Goal: Task Accomplishment & Management: Manage account settings

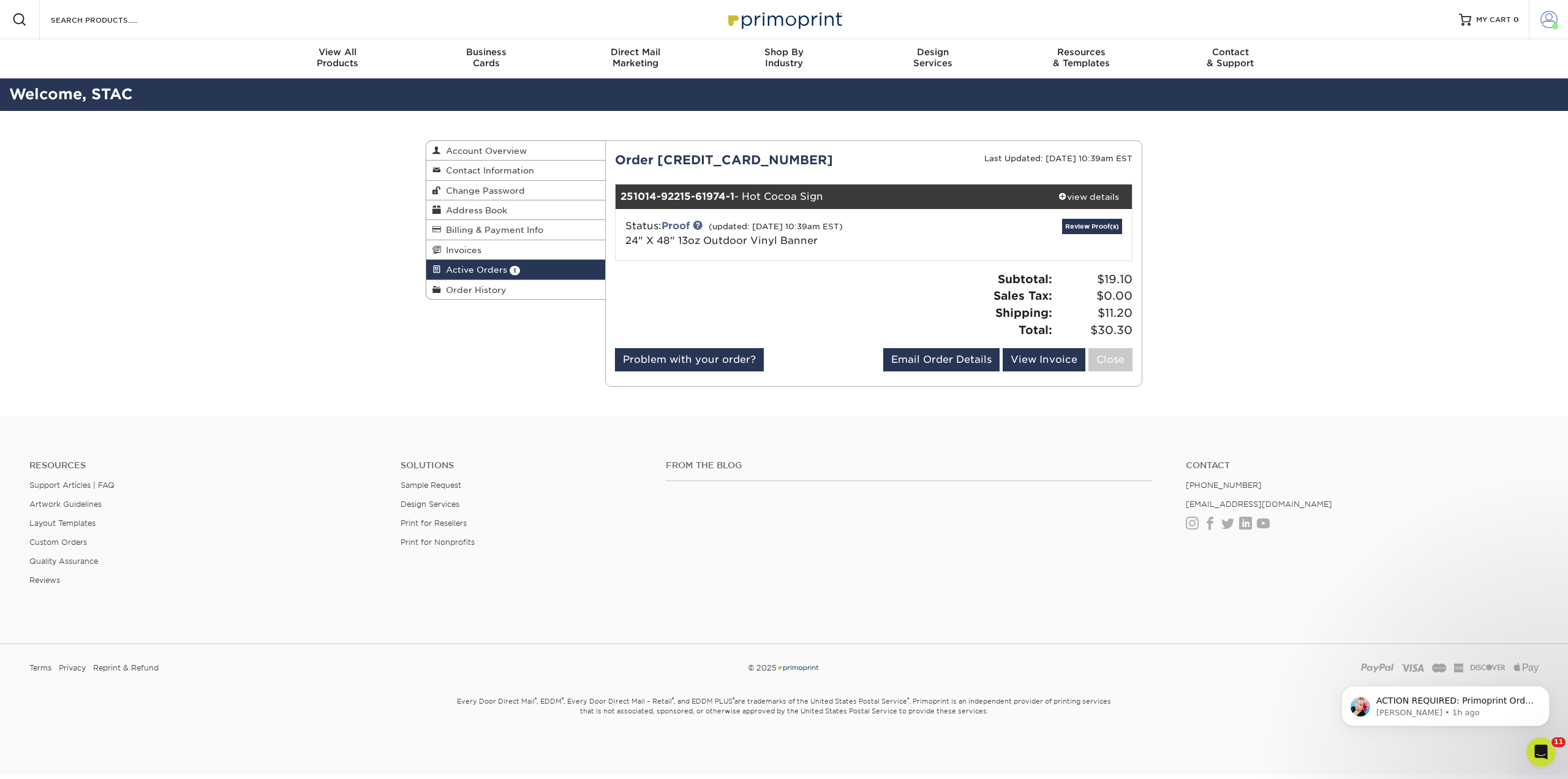
click at [1552, 20] on span at bounding box center [1549, 19] width 17 height 17
click at [1460, 112] on link "Active Orders" at bounding box center [1476, 114] width 154 height 17
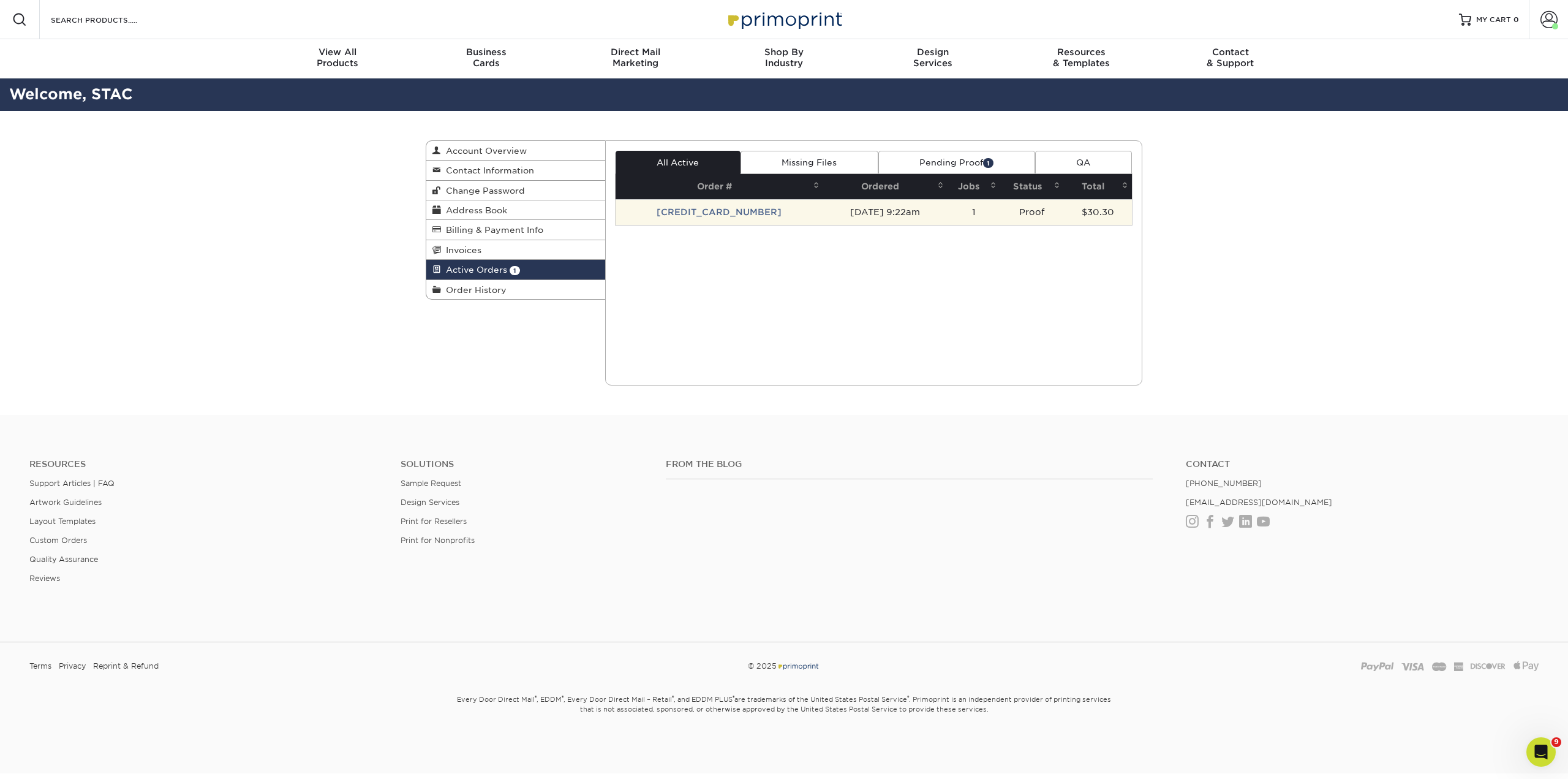
click at [730, 216] on td "[CREDIT_CARD_NUMBER]" at bounding box center [719, 212] width 208 height 26
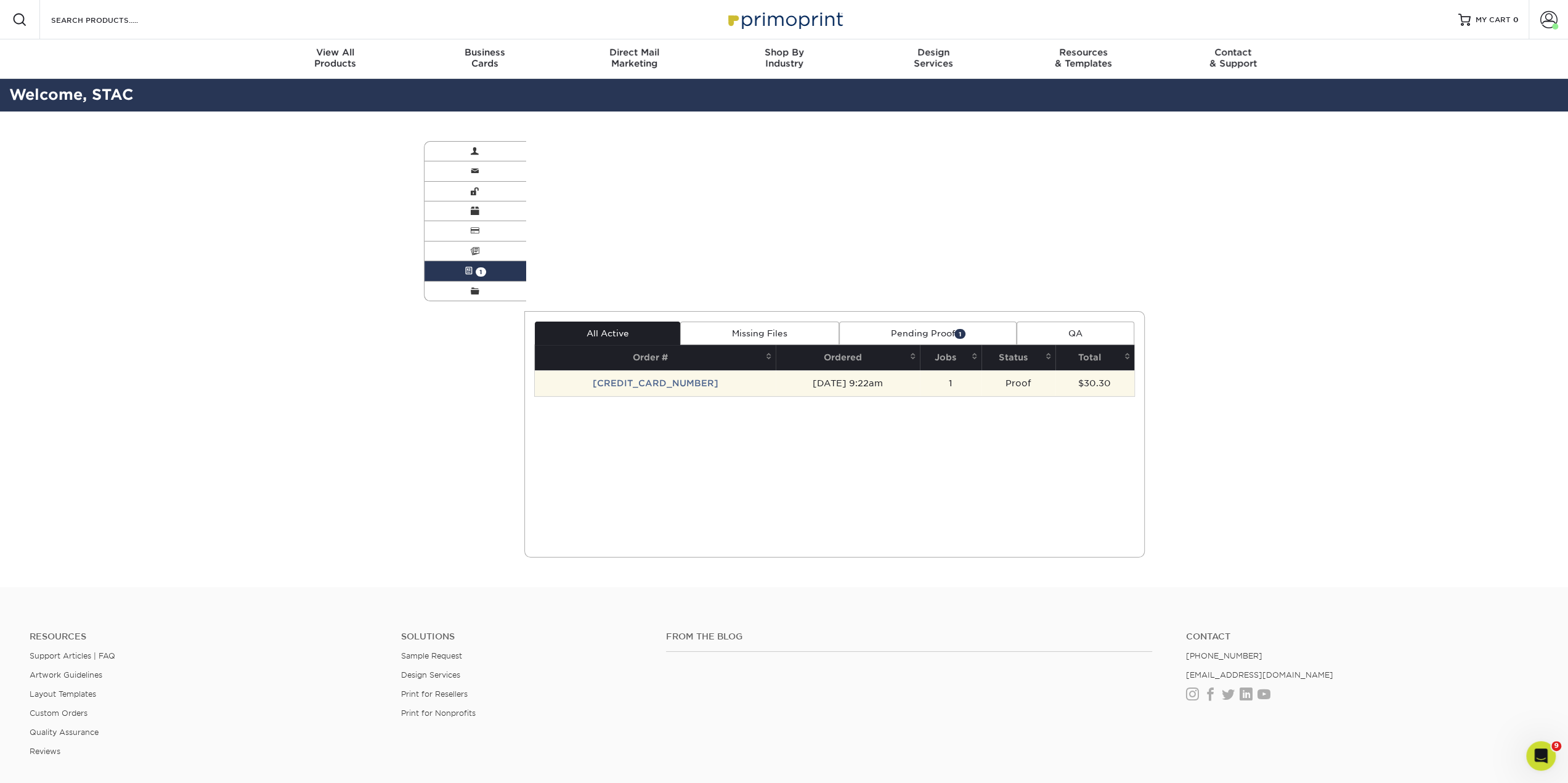
click at [735, 217] on div "Active Orders Account Overview Contact Information Change Password Address Book…" at bounding box center [784, 349] width 739 height 475
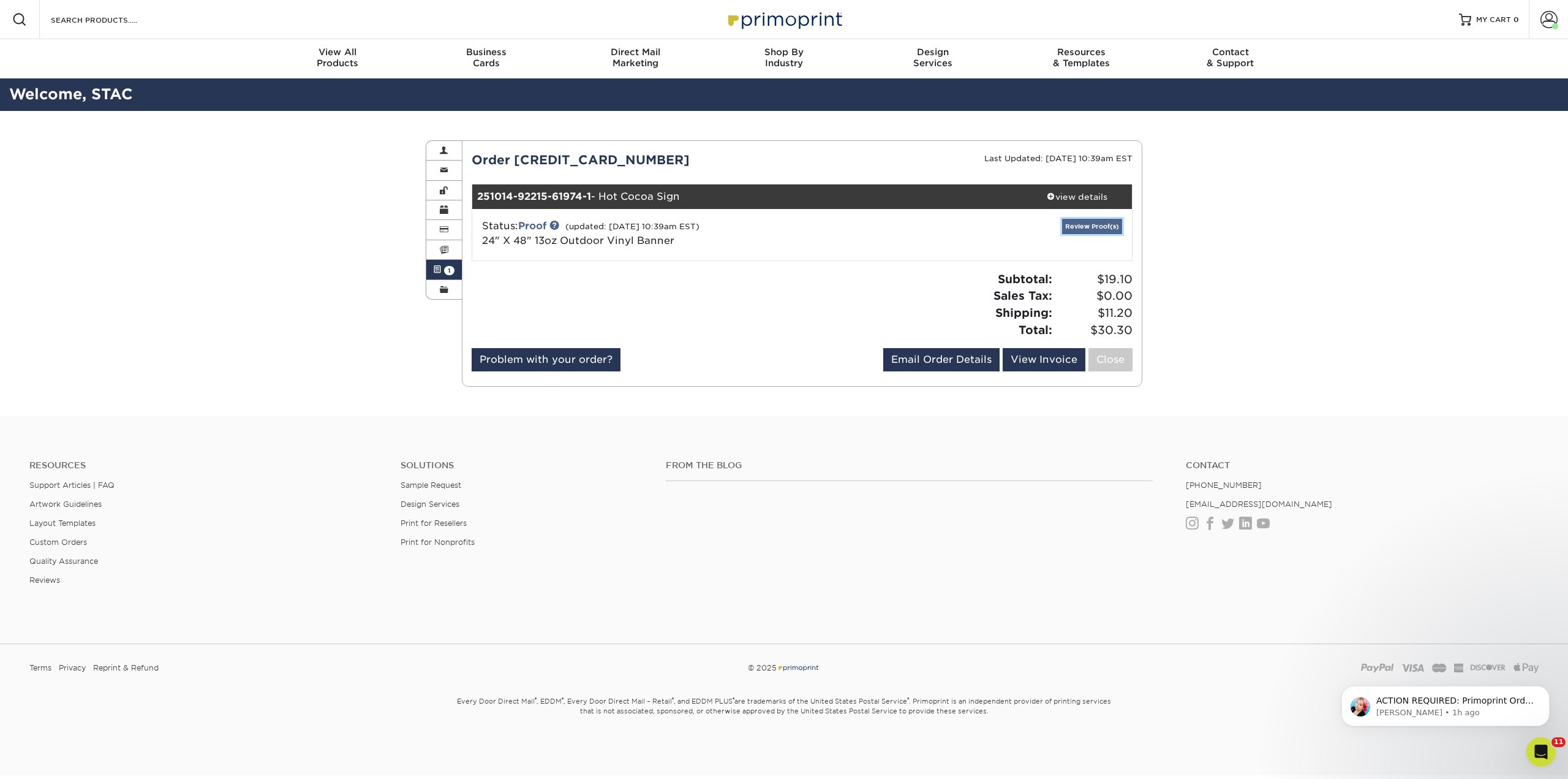
click at [1078, 230] on link "Review Proof(s)" at bounding box center [1092, 226] width 60 height 15
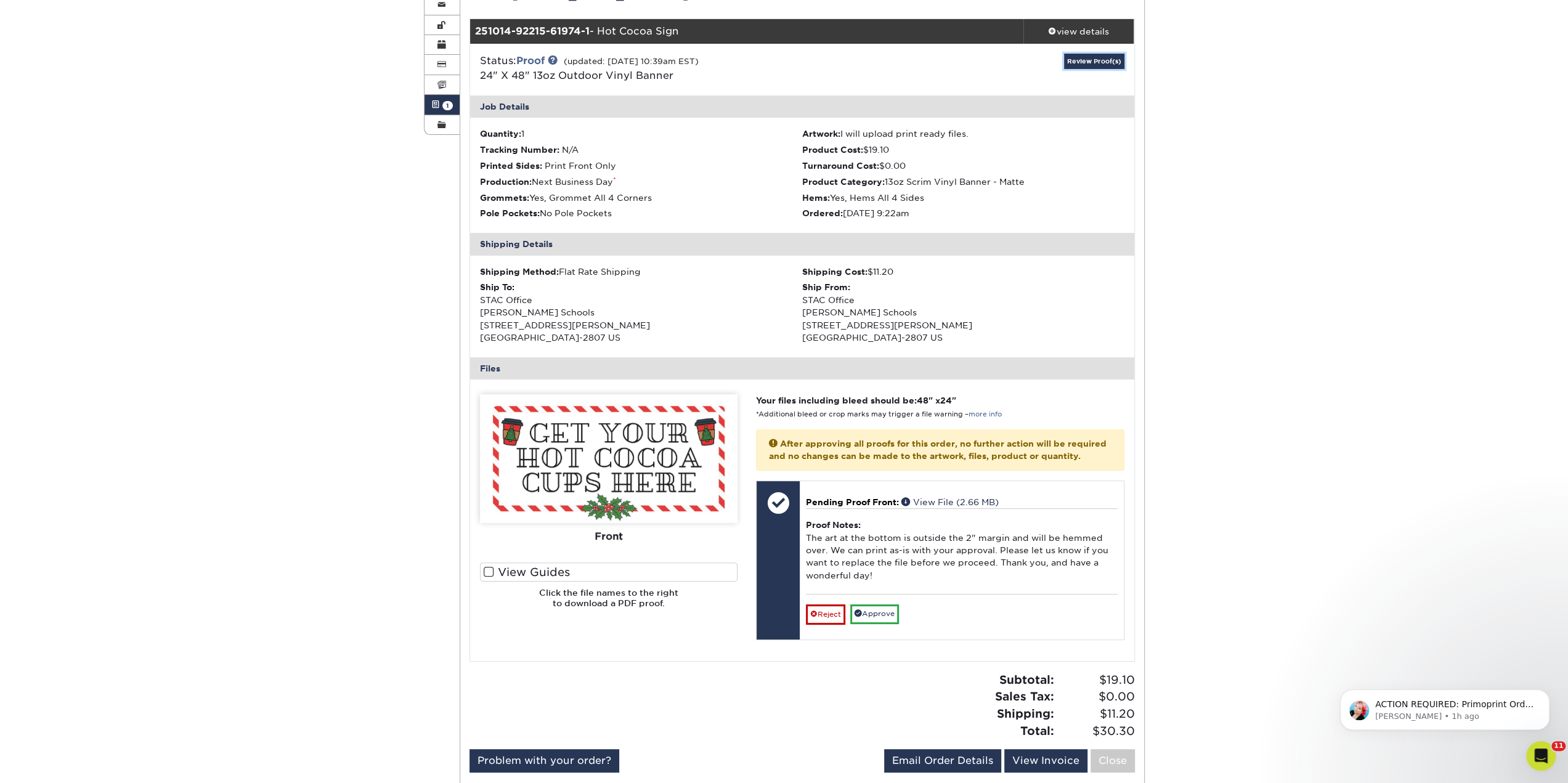
scroll to position [185, 0]
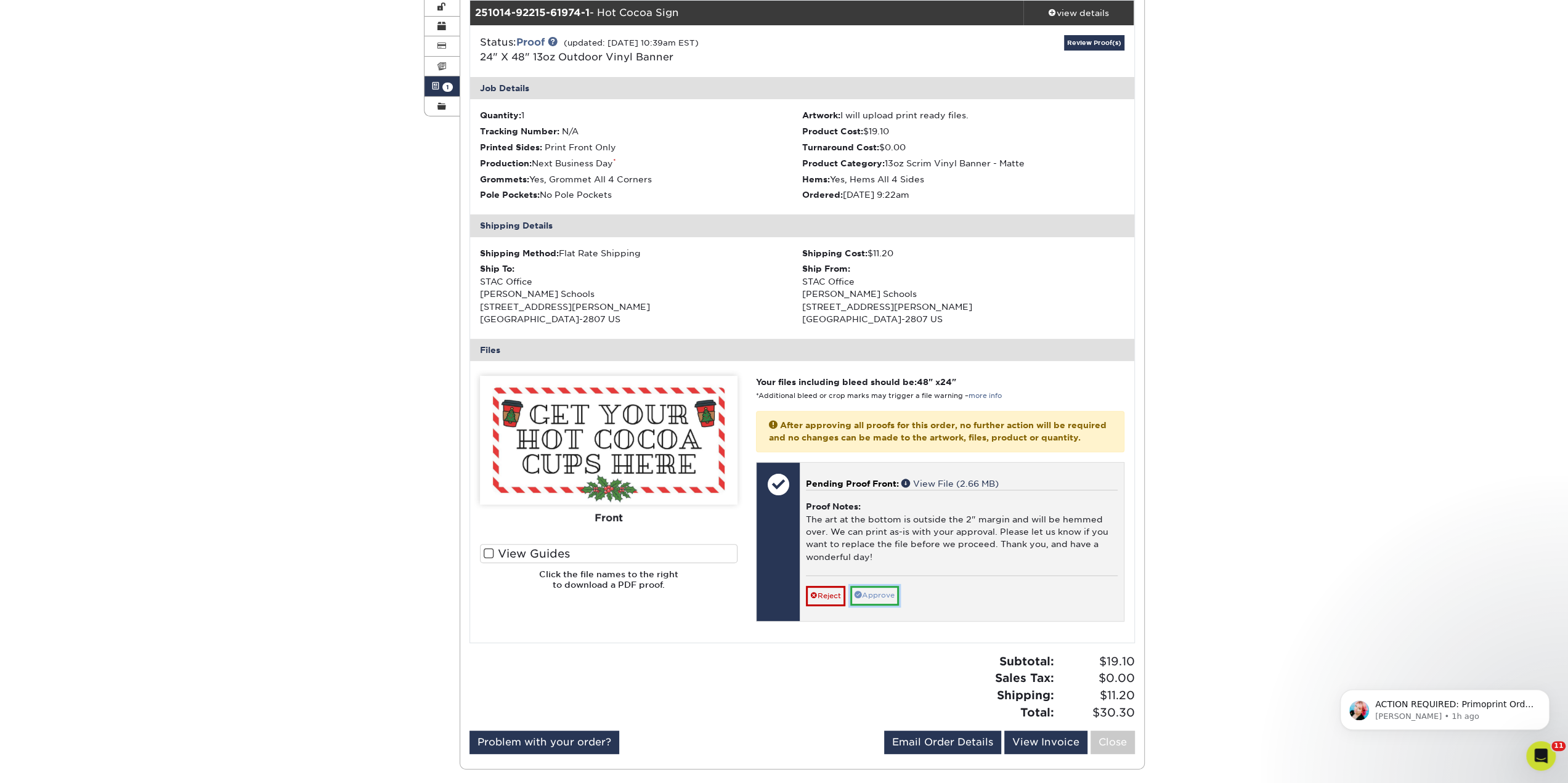
click at [867, 594] on link "Approve" at bounding box center [875, 595] width 49 height 19
